Goal: Communication & Community: Answer question/provide support

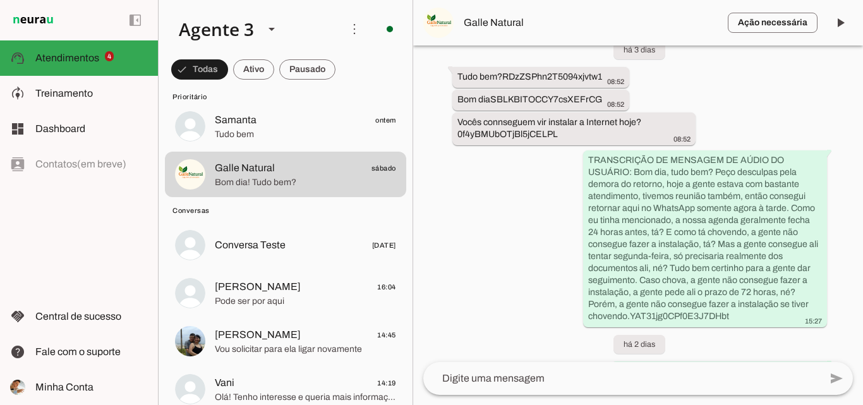
scroll to position [4711, 0]
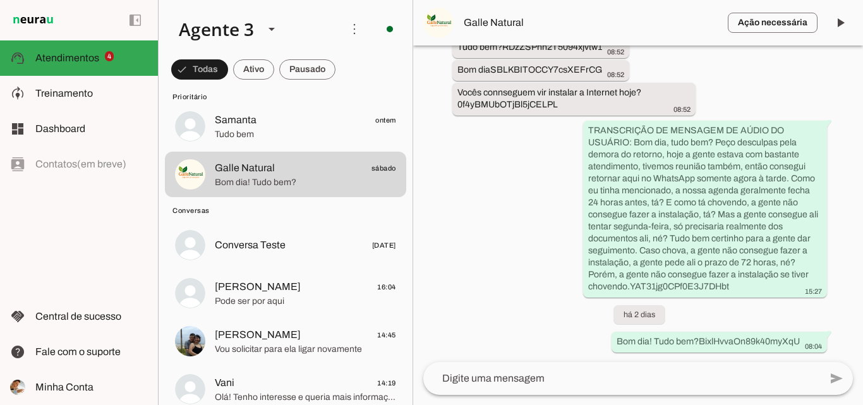
click at [559, 372] on textarea at bounding box center [621, 378] width 397 height 15
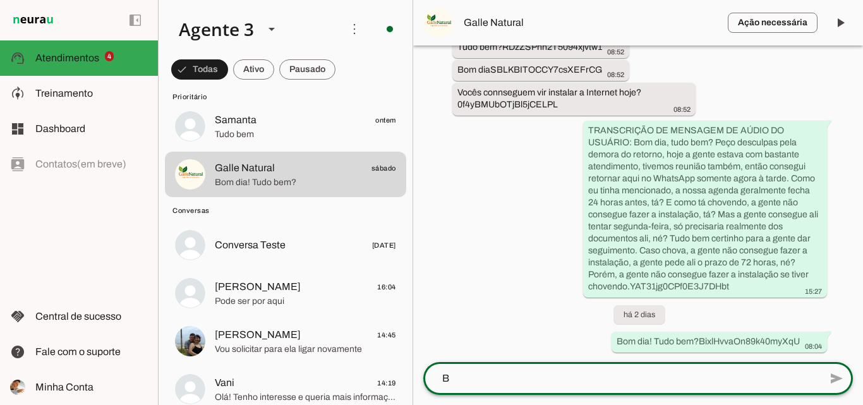
scroll to position [0, 0]
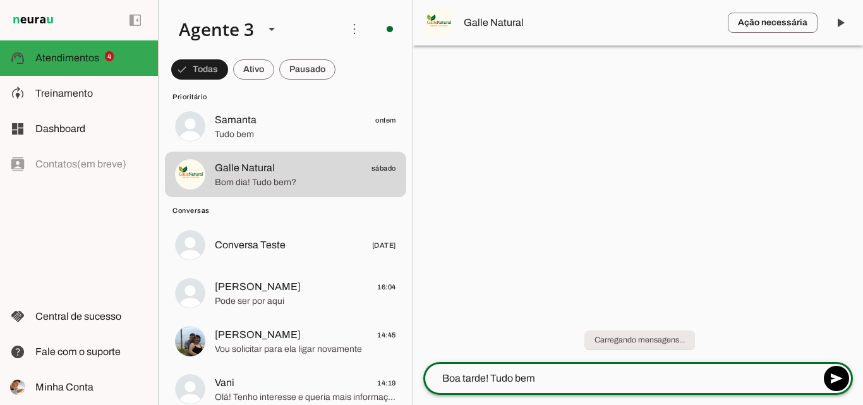
type textarea "Boa tarde! Tudo bem"
type textarea "?"
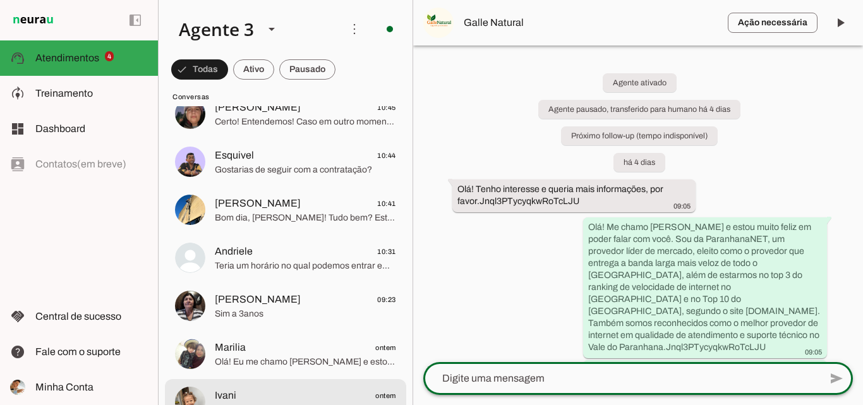
scroll to position [822, 0]
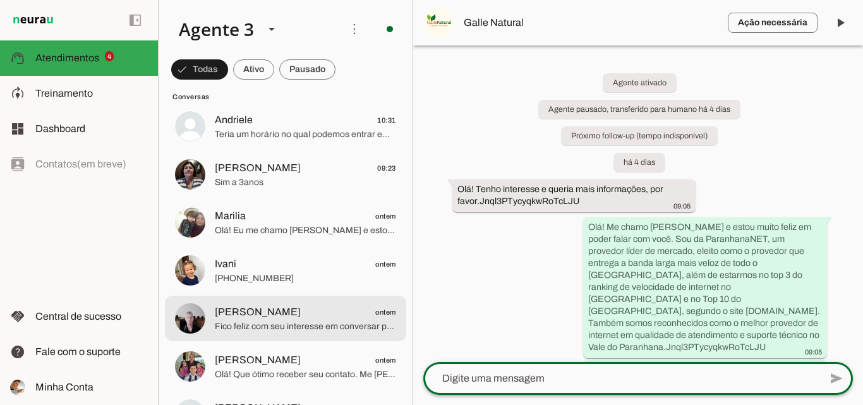
click at [339, 305] on span "[PERSON_NAME] ontem" at bounding box center [305, 313] width 181 height 16
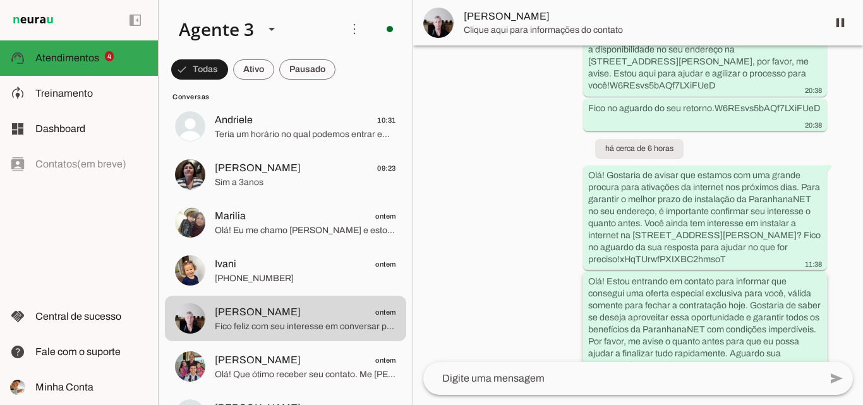
scroll to position [3297, 0]
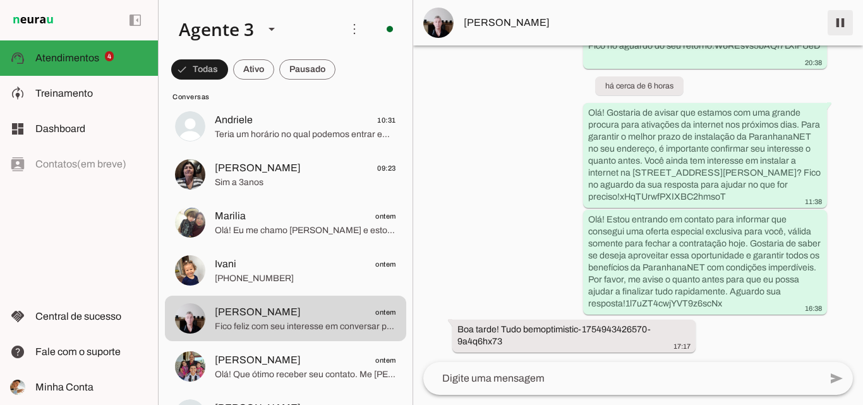
click at [838, 21] on span at bounding box center [840, 23] width 30 height 30
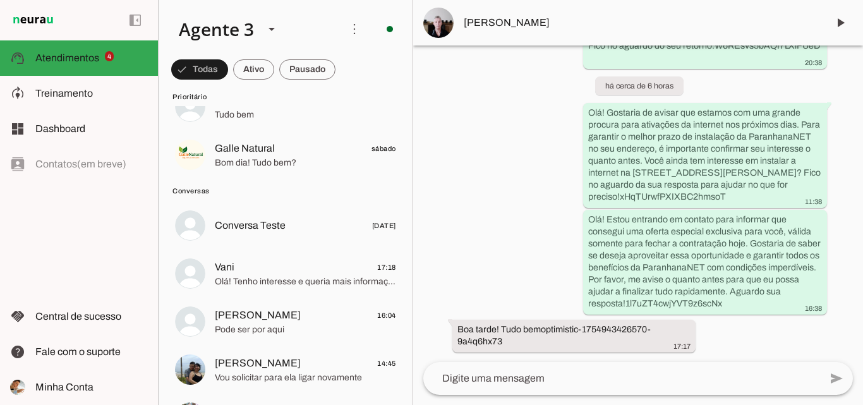
scroll to position [126, 0]
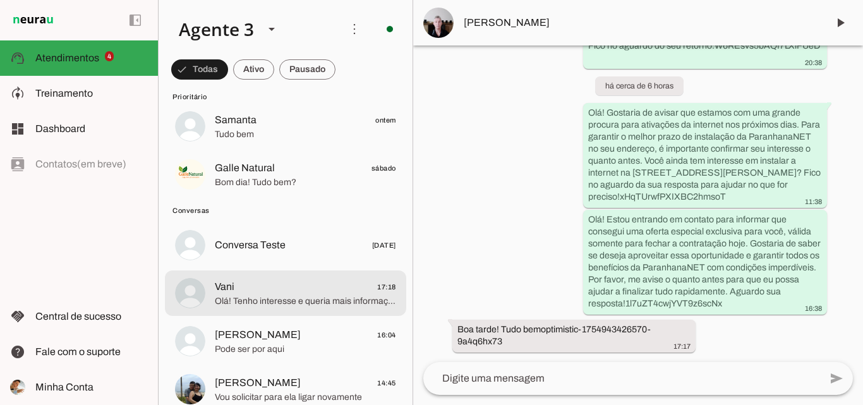
click at [275, 301] on span "Olá! Tenho interesse e queria mais informações, por favor." at bounding box center [305, 301] width 181 height 13
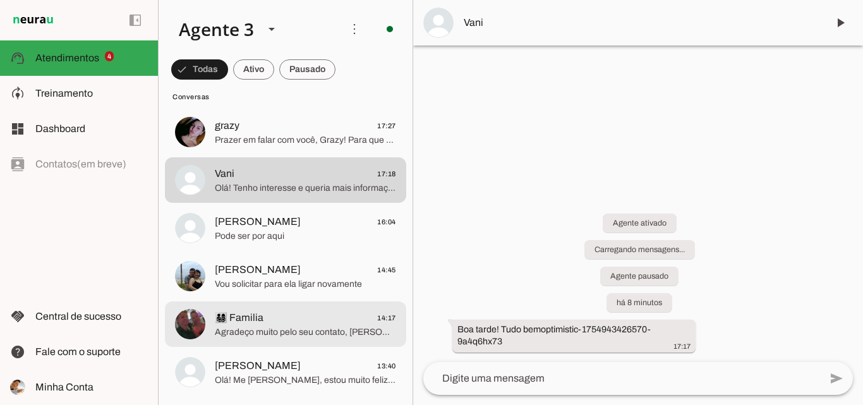
scroll to position [316, 0]
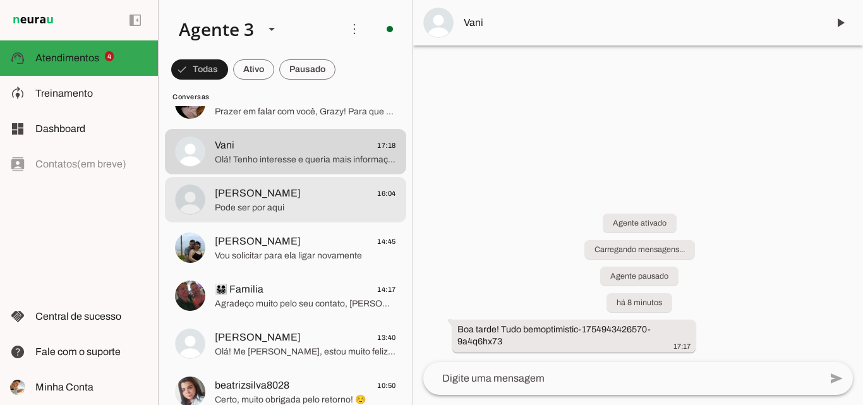
click at [324, 202] on span "Pode ser por aqui" at bounding box center [305, 208] width 181 height 13
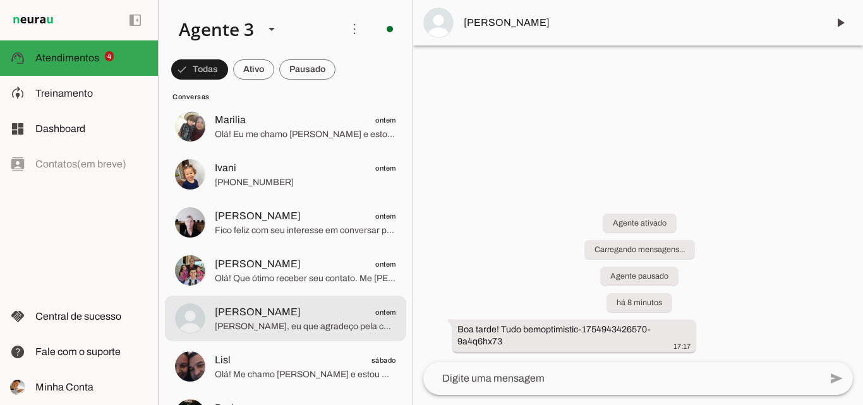
scroll to position [948, 0]
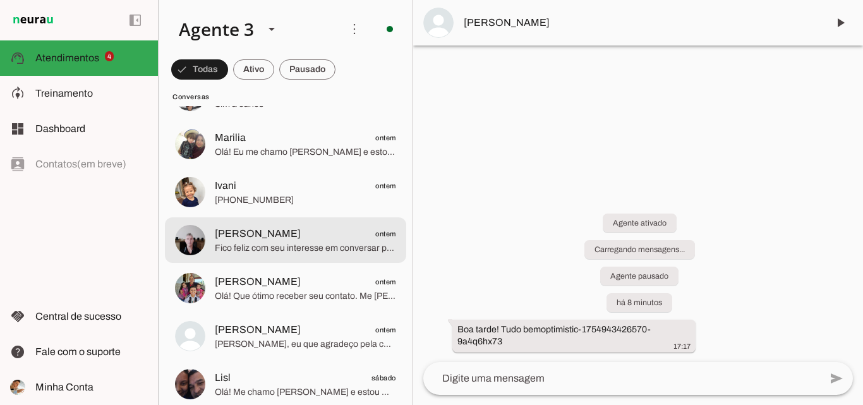
click at [301, 240] on span "[PERSON_NAME]" at bounding box center [258, 233] width 86 height 15
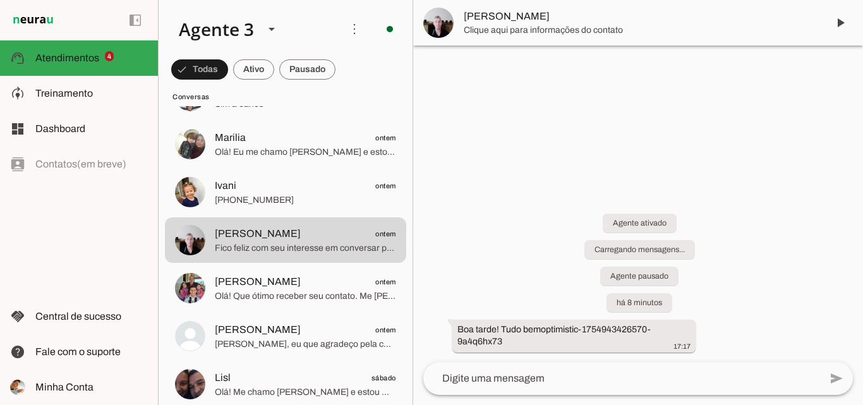
click at [556, 15] on span "[PERSON_NAME]" at bounding box center [641, 16] width 354 height 15
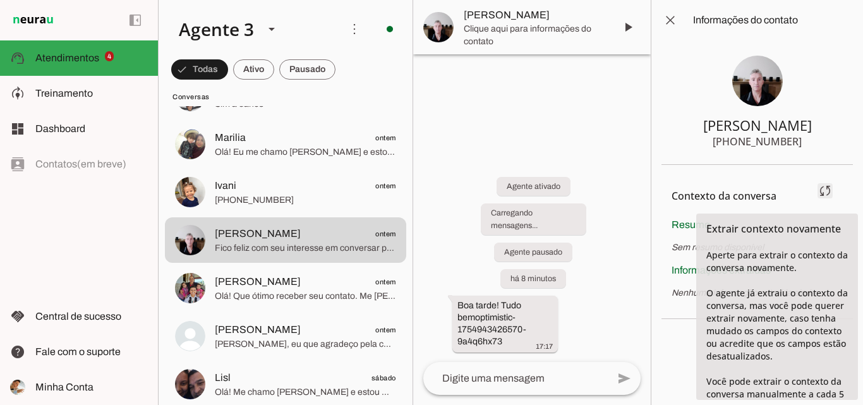
click at [831, 187] on span at bounding box center [825, 191] width 30 height 30
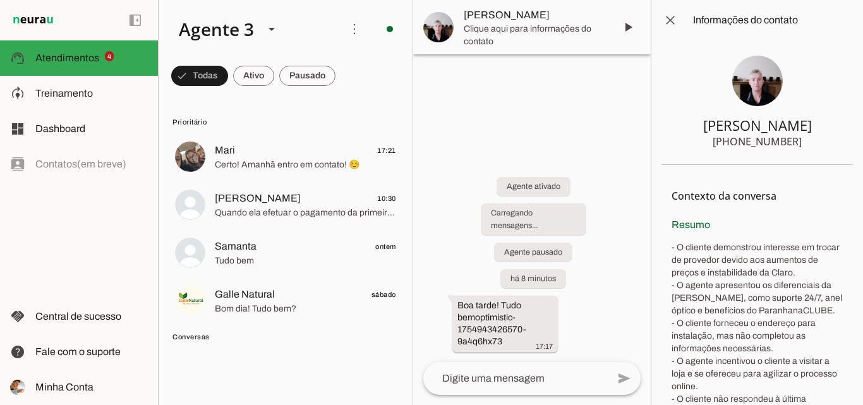
drag, startPoint x: 736, startPoint y: 140, endPoint x: 798, endPoint y: 145, distance: 61.5
click at [798, 145] on section "[PERSON_NAME] [PHONE_NUMBER]" at bounding box center [757, 102] width 191 height 124
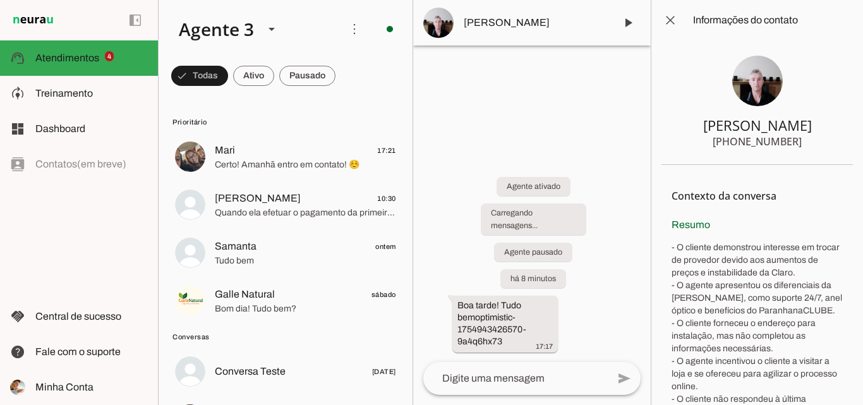
drag, startPoint x: 669, startPoint y: 123, endPoint x: 798, endPoint y: 152, distance: 132.6
click at [798, 152] on section "[PERSON_NAME] [PHONE_NUMBER]" at bounding box center [757, 102] width 191 height 124
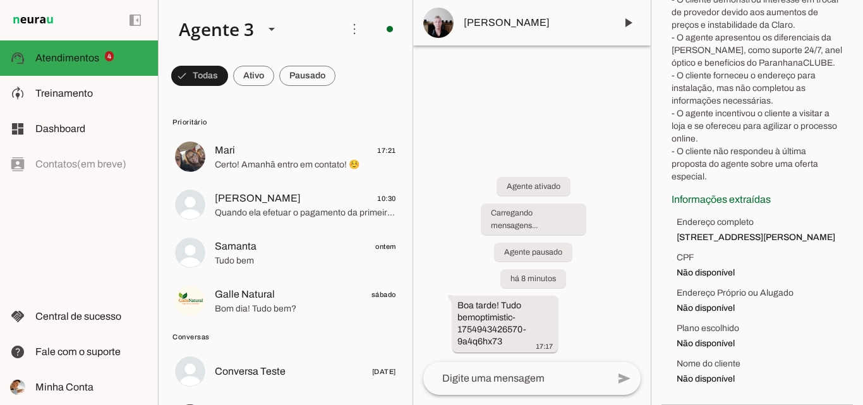
scroll to position [273, 0]
drag, startPoint x: 675, startPoint y: 224, endPoint x: 770, endPoint y: 383, distance: 185.3
click at [770, 383] on section "Contexto da conversa sync Extrair contexto novamente Aperte para extrair o cont…" at bounding box center [757, 161] width 191 height 488
click at [753, 248] on ul "Endereço completo [STREET_ADDRESS][PERSON_NAME] CPF Não disponível Endereço Pró…" at bounding box center [757, 300] width 171 height 169
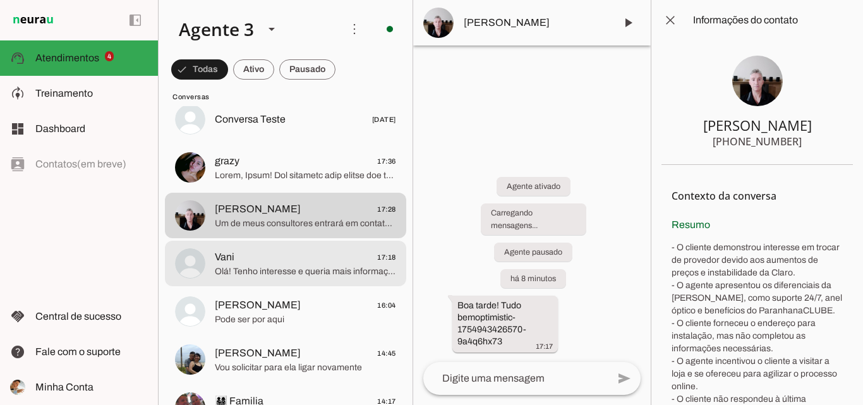
scroll to position [253, 0]
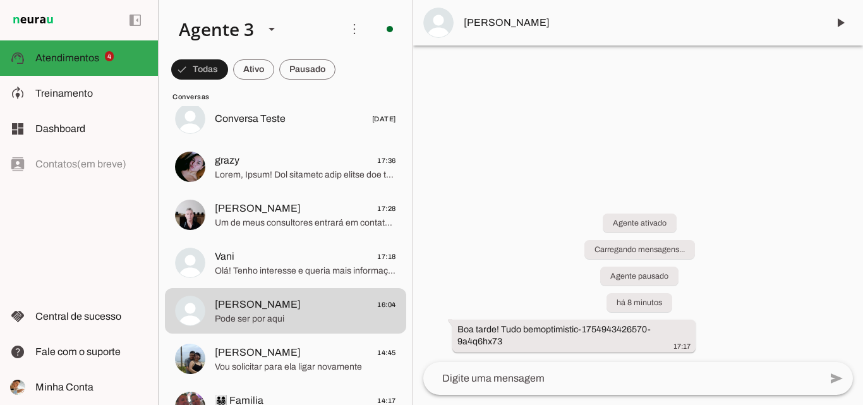
click at [621, 20] on span "[PERSON_NAME]" at bounding box center [641, 22] width 354 height 15
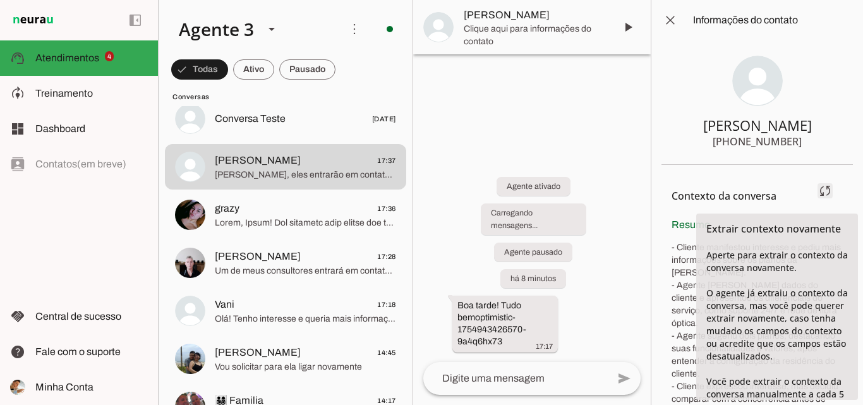
click at [818, 190] on span at bounding box center [825, 191] width 30 height 30
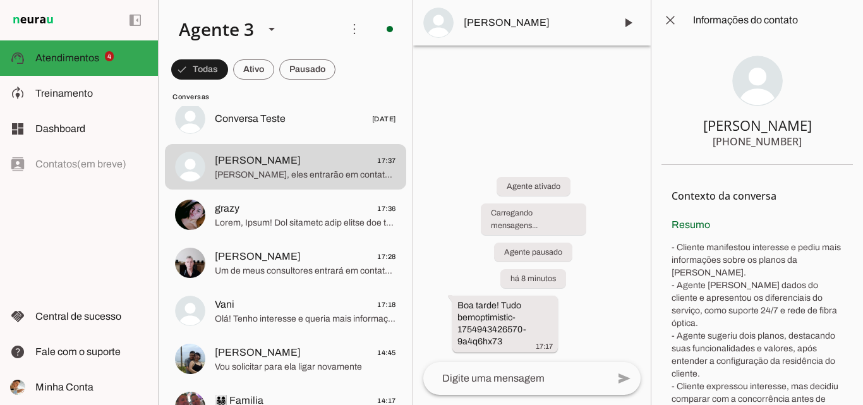
drag, startPoint x: 737, startPoint y: 141, endPoint x: 792, endPoint y: 149, distance: 56.1
click at [792, 149] on section "[PERSON_NAME] [PHONE_NUMBER]" at bounding box center [757, 102] width 191 height 124
click at [734, 138] on div "[PHONE_NUMBER]" at bounding box center [757, 141] width 89 height 15
drag, startPoint x: 734, startPoint y: 138, endPoint x: 791, endPoint y: 140, distance: 56.3
click at [791, 140] on div "[PHONE_NUMBER]" at bounding box center [757, 141] width 89 height 15
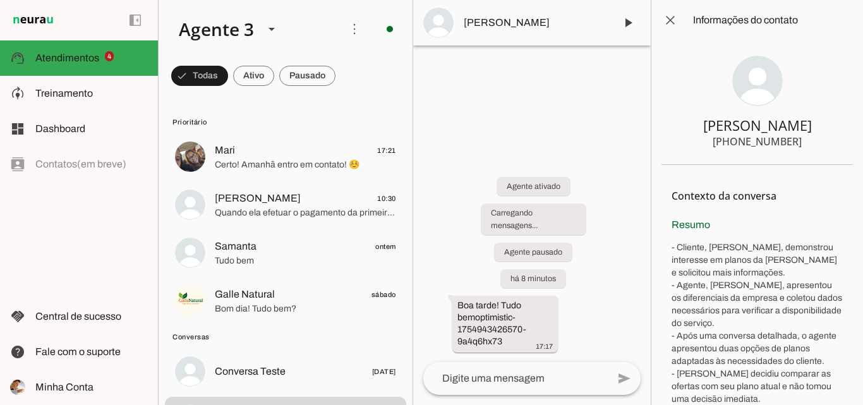
drag, startPoint x: 676, startPoint y: 130, endPoint x: 787, endPoint y: 142, distance: 111.2
click at [797, 145] on section "[PERSON_NAME] [PHONE_NUMBER]" at bounding box center [757, 102] width 191 height 124
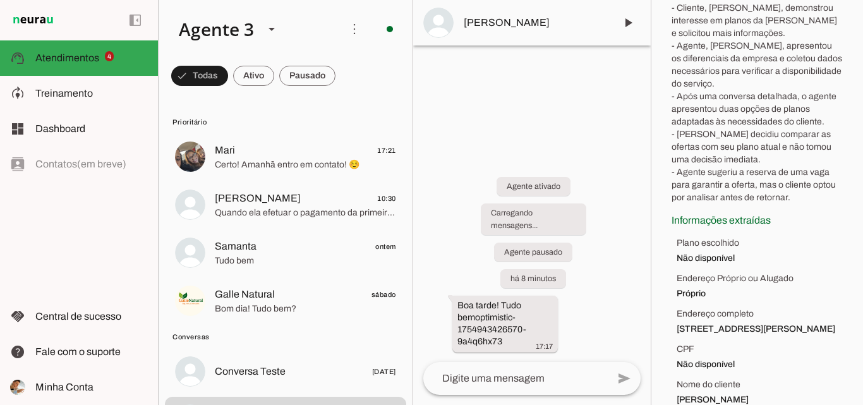
scroll to position [286, 0]
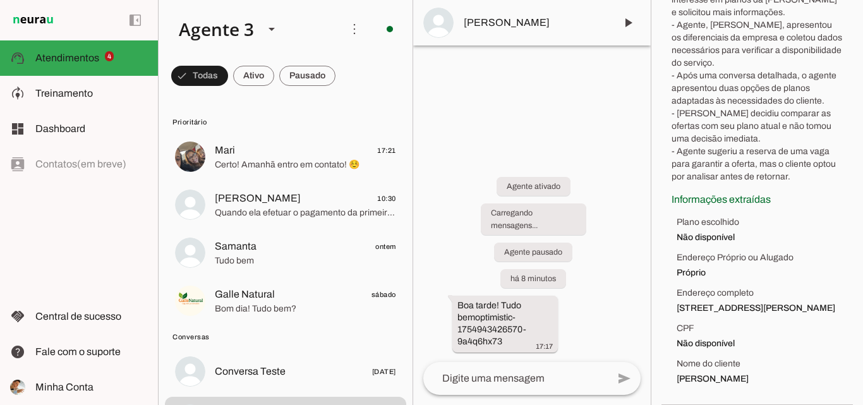
drag, startPoint x: 669, startPoint y: 68, endPoint x: 770, endPoint y: 393, distance: 340.8
click at [770, 393] on section "Contexto da conversa sync Extrair contexto novamente Aperte para extrair o cont…" at bounding box center [757, 155] width 191 height 500
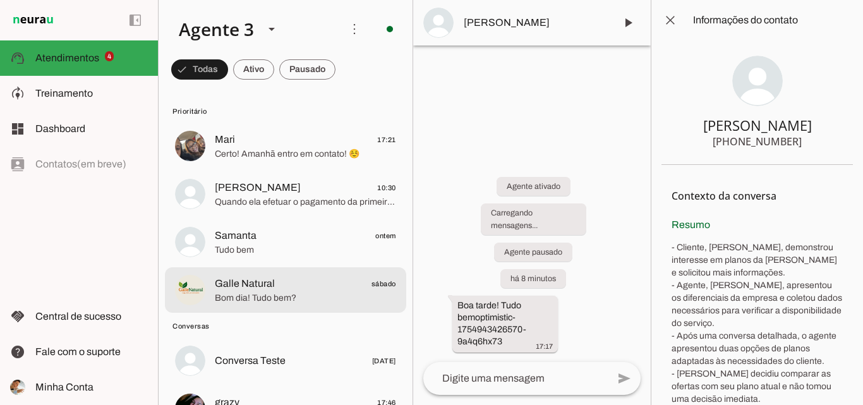
scroll to position [0, 0]
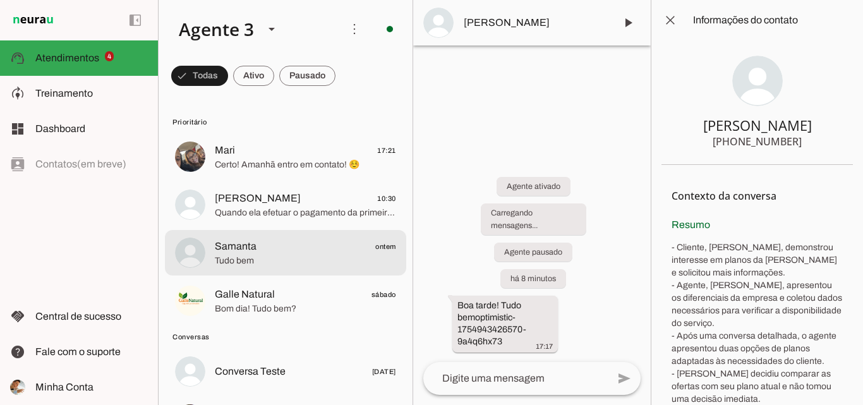
click at [300, 179] on md-item "Samanta ontem Tudo bem" at bounding box center [285, 156] width 241 height 45
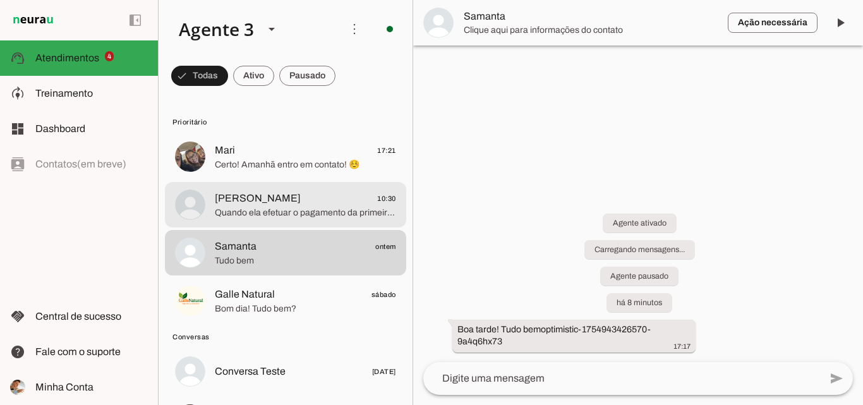
click at [348, 197] on span "[PERSON_NAME] 10:30" at bounding box center [305, 199] width 181 height 16
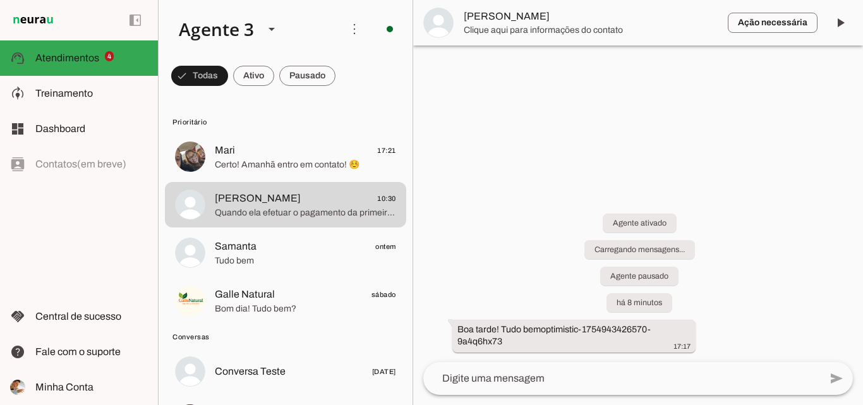
click at [500, 9] on span "[PERSON_NAME]" at bounding box center [591, 16] width 254 height 15
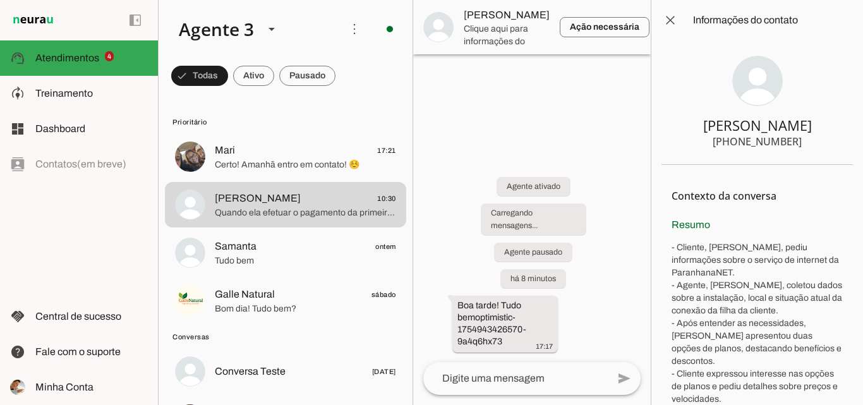
drag, startPoint x: 735, startPoint y: 142, endPoint x: 734, endPoint y: 131, distance: 10.8
click at [811, 142] on section "[PERSON_NAME] [PHONE_NUMBER]" at bounding box center [757, 102] width 191 height 124
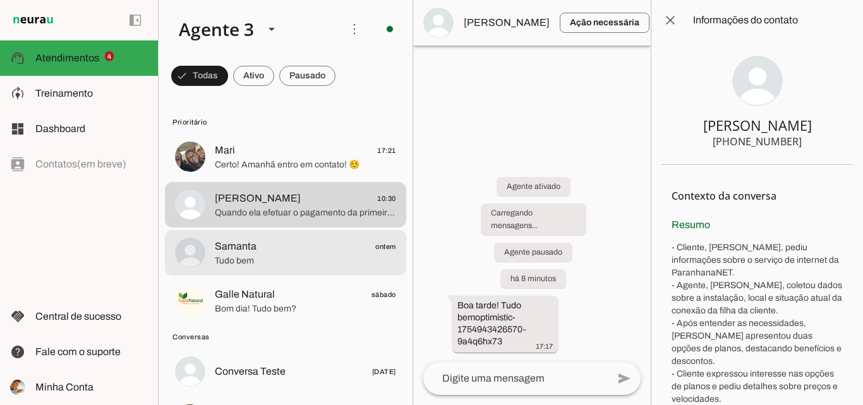
click at [322, 255] on span "Tudo bem" at bounding box center [305, 261] width 181 height 13
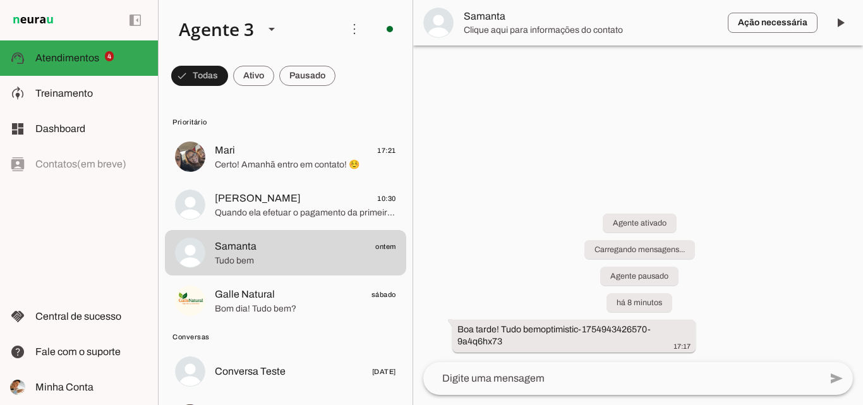
click at [533, 17] on span "Samanta" at bounding box center [591, 16] width 254 height 15
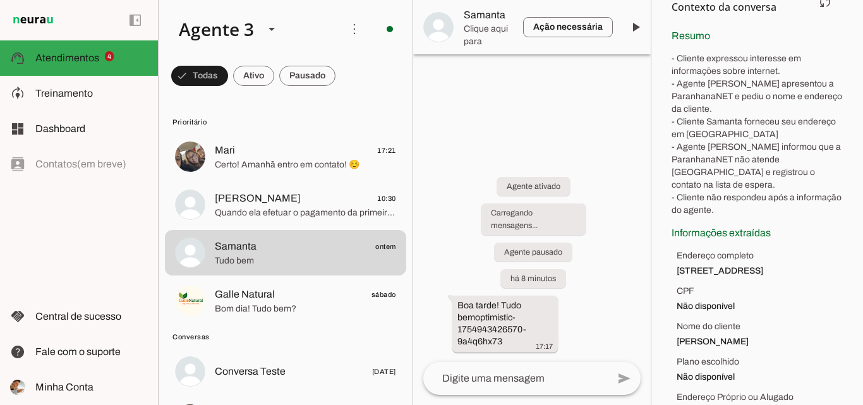
scroll to position [190, 0]
drag, startPoint x: 675, startPoint y: 253, endPoint x: 682, endPoint y: 104, distance: 149.3
click at [765, 272] on ul "Endereço completo [STREET_ADDRESS] CPF Não disponível Nome do cliente [PERSON_N…" at bounding box center [757, 333] width 171 height 169
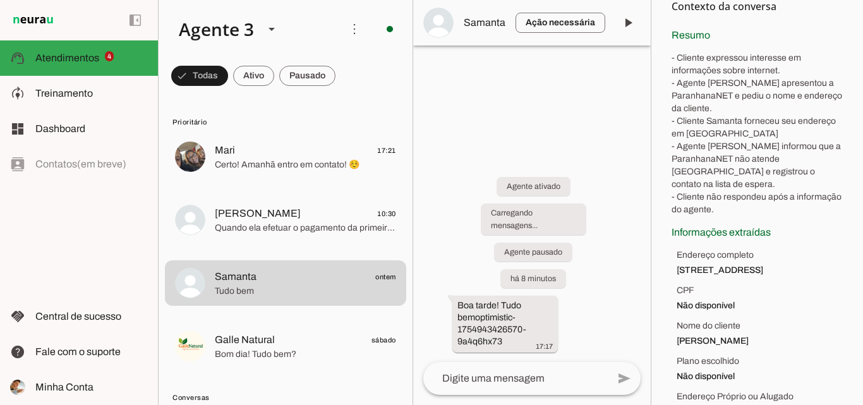
scroll to position [0, 0]
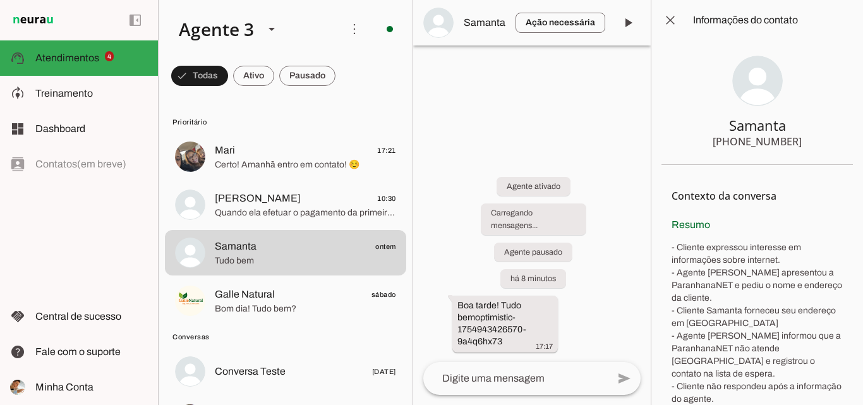
drag, startPoint x: 736, startPoint y: 141, endPoint x: 810, endPoint y: 142, distance: 74.6
click at [810, 142] on section "Samanta [PHONE_NUMBER]" at bounding box center [757, 102] width 191 height 124
